Goal: Obtain resource: Obtain resource

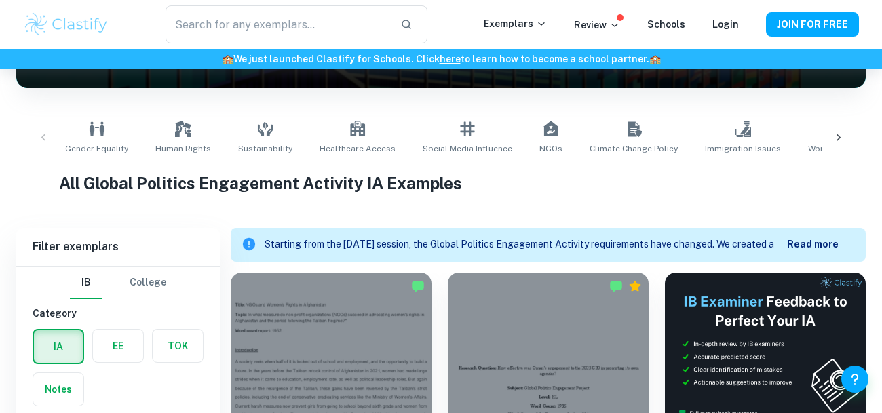
scroll to position [100, 0]
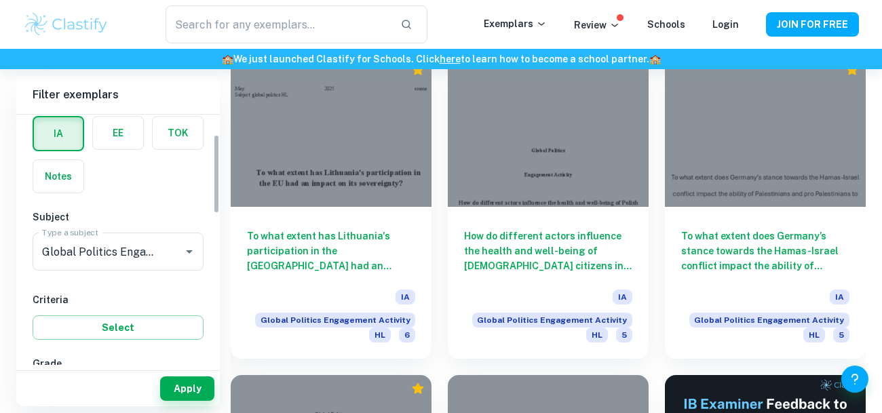
scroll to position [55, 0]
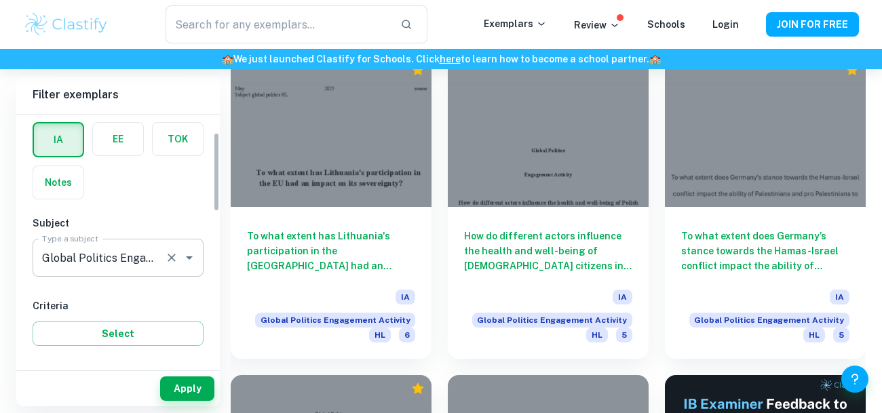
click at [87, 254] on input "Global Politics Engagement Activity" at bounding box center [99, 258] width 121 height 26
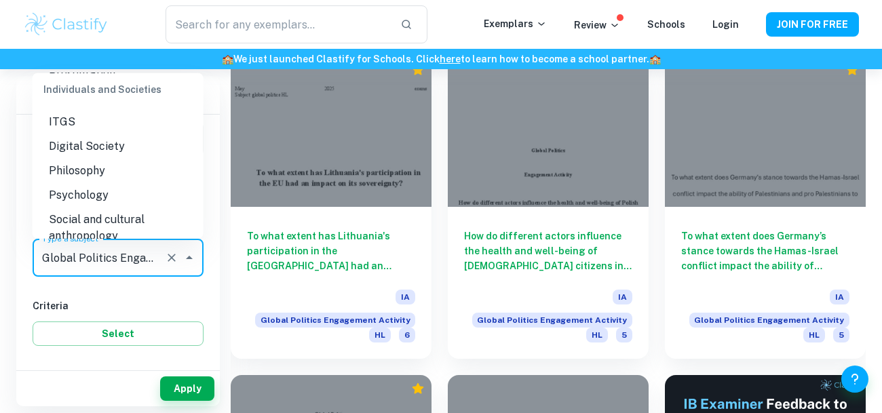
scroll to position [1506, 0]
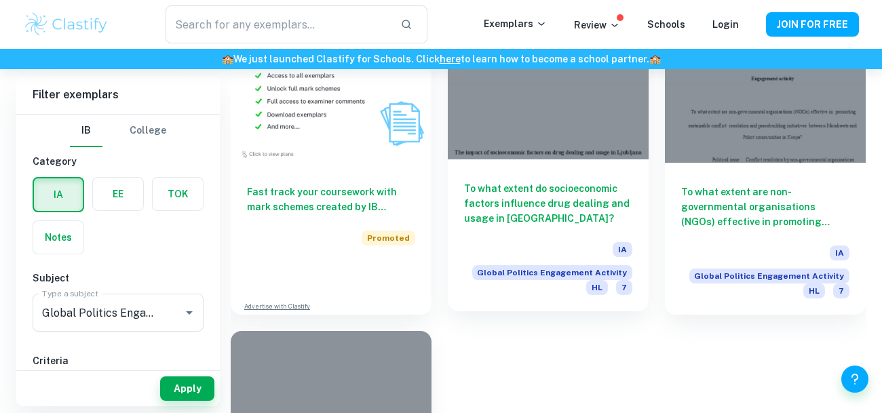
scroll to position [5814, 0]
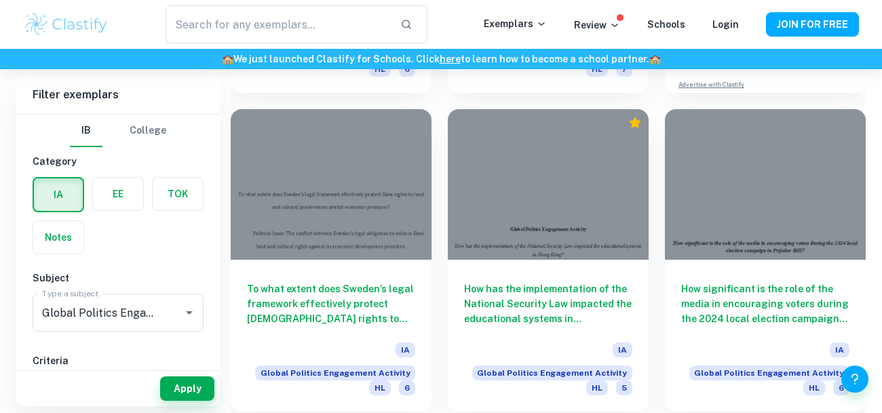
click at [590, 174] on div at bounding box center [548, 184] width 201 height 151
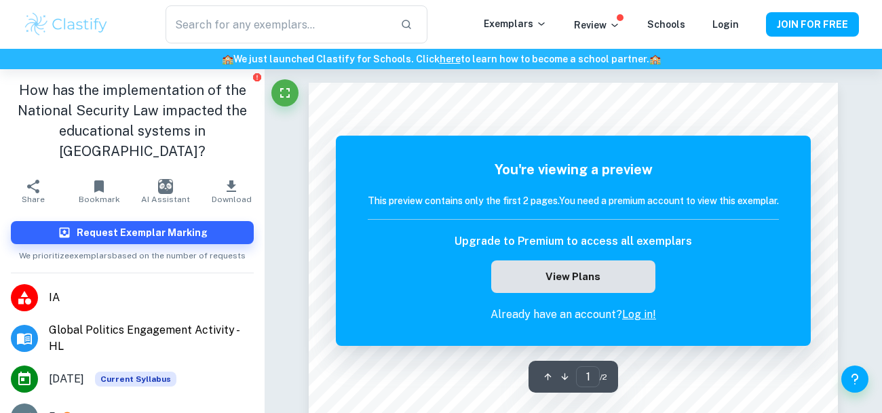
click at [543, 272] on button "View Plans" at bounding box center [573, 277] width 164 height 33
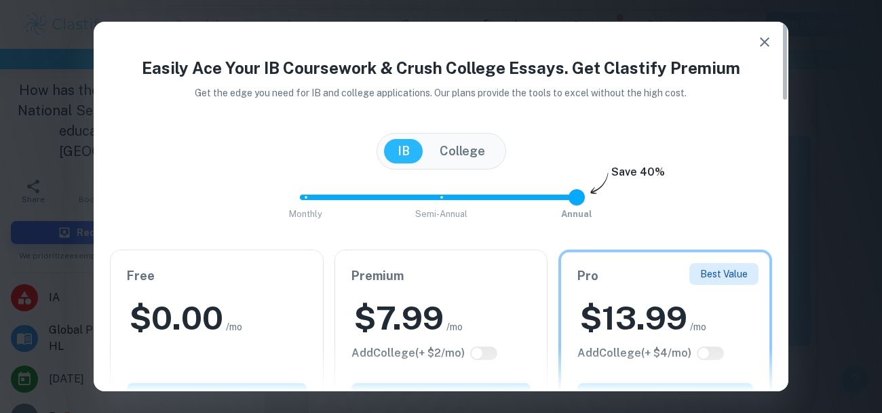
click at [771, 41] on icon "button" at bounding box center [765, 42] width 16 height 16
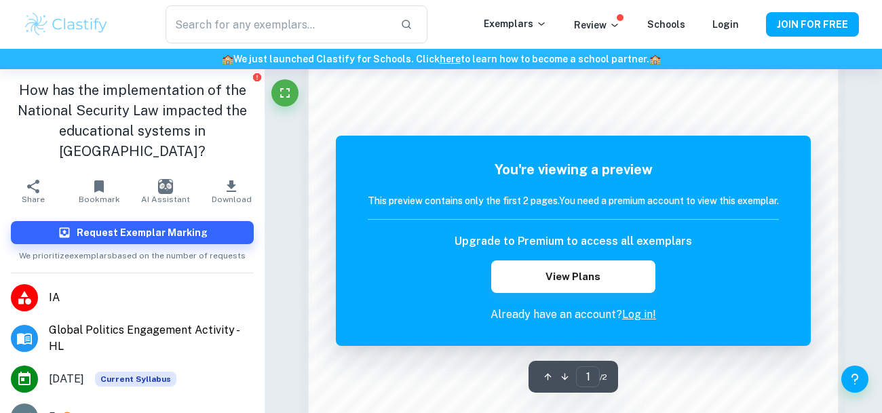
scroll to position [1139, 0]
